Goal: Transaction & Acquisition: Purchase product/service

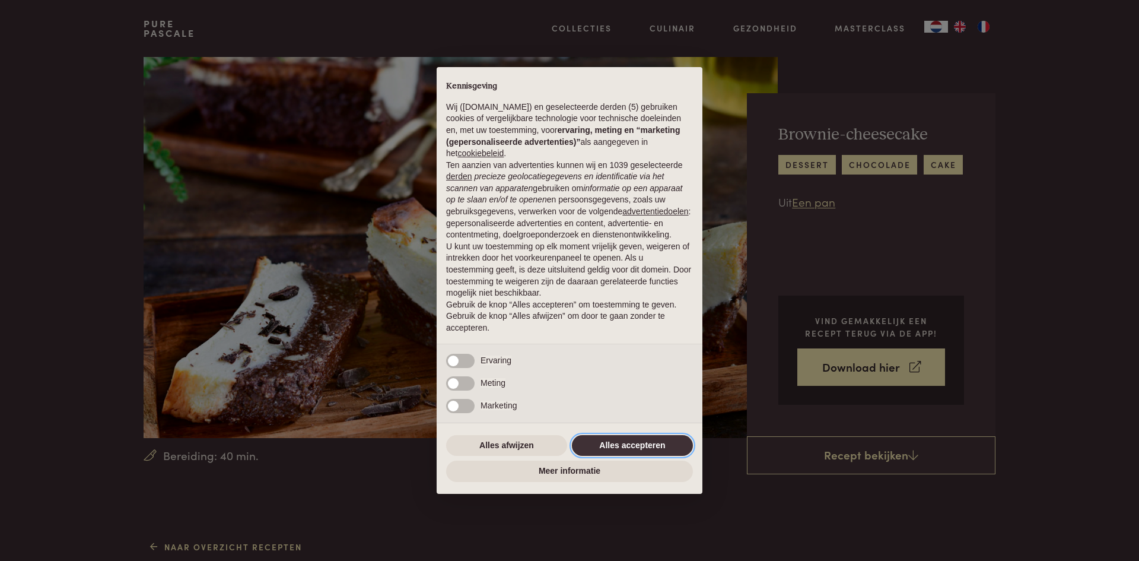
click at [658, 442] on button "Alles accepteren" at bounding box center [632, 445] width 121 height 21
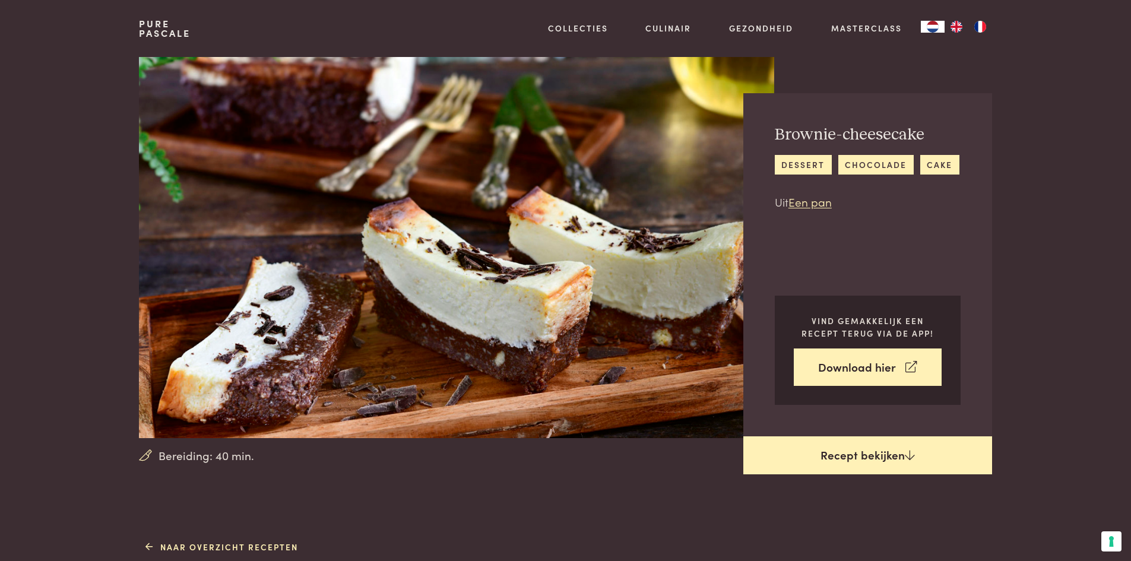
click at [869, 456] on link "Recept bekijken" at bounding box center [867, 455] width 249 height 38
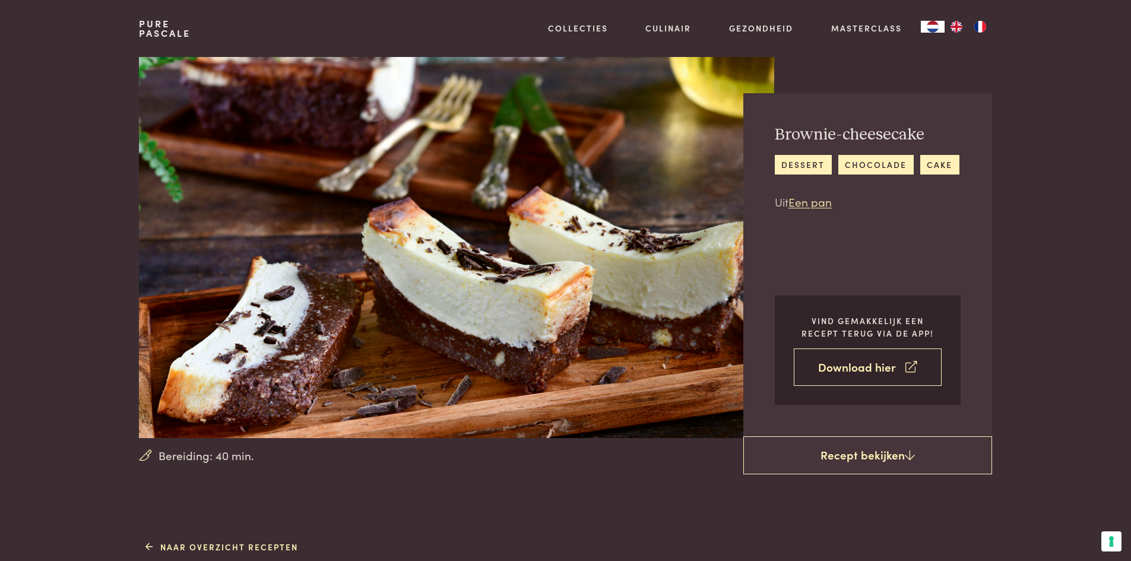
click at [865, 366] on link "Download hier" at bounding box center [867, 366] width 148 height 37
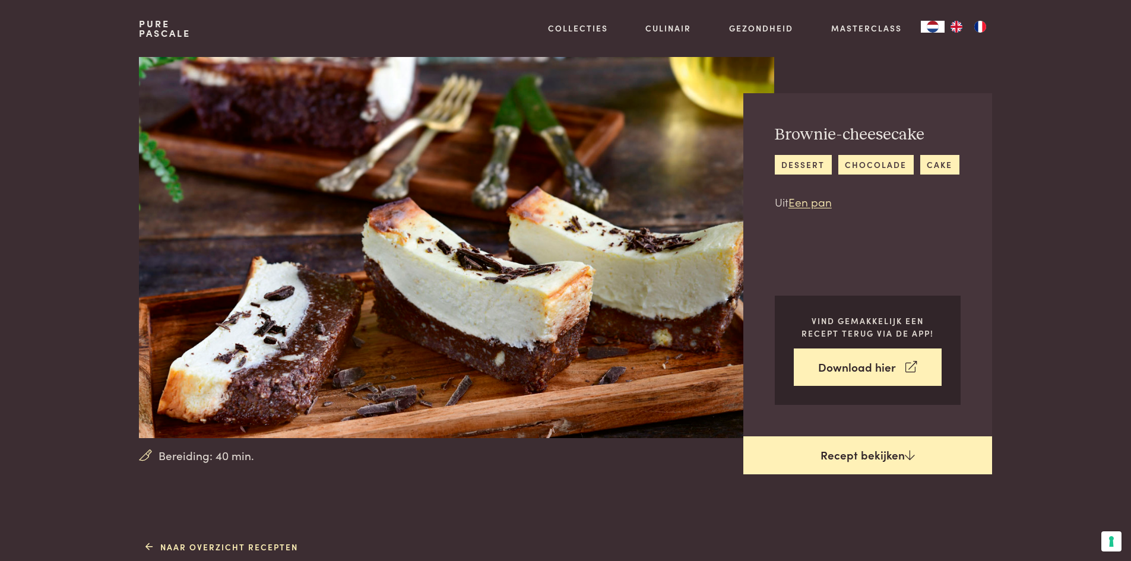
click at [847, 453] on link "Recept bekijken" at bounding box center [867, 455] width 249 height 38
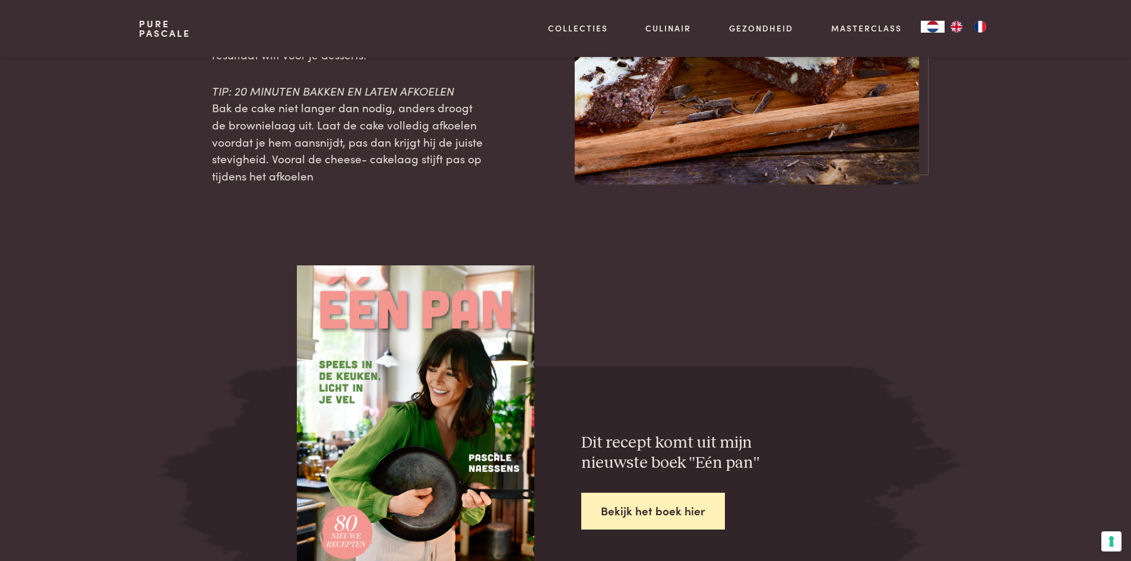
scroll to position [1543, 0]
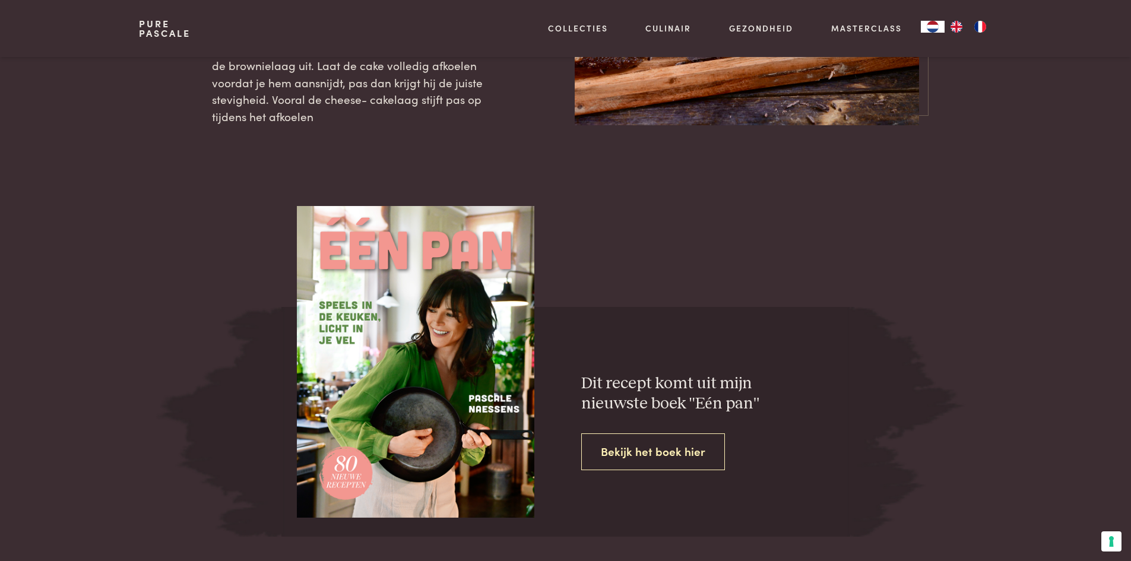
click at [653, 452] on link "Bekijk het boek hier" at bounding box center [653, 451] width 144 height 37
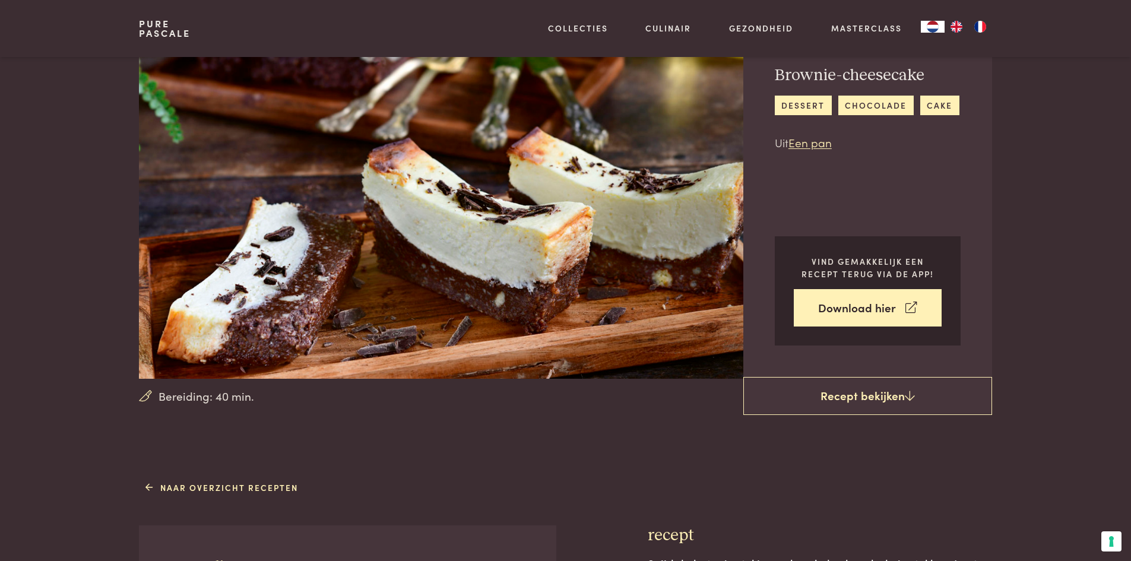
scroll to position [0, 0]
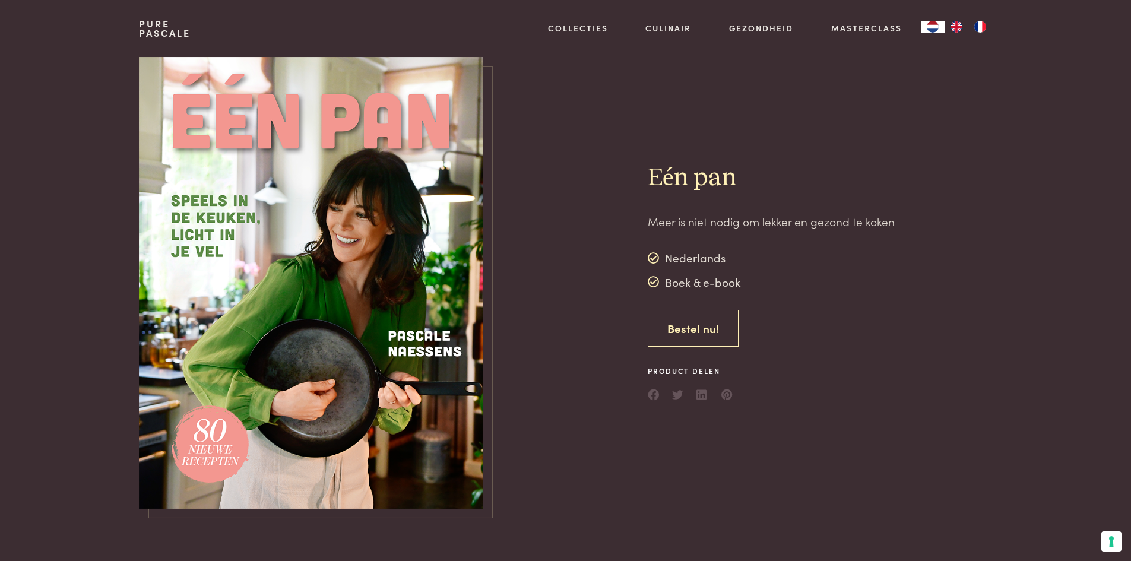
click at [707, 337] on link "Bestel nu!" at bounding box center [692, 328] width 91 height 37
